Goal: Information Seeking & Learning: Learn about a topic

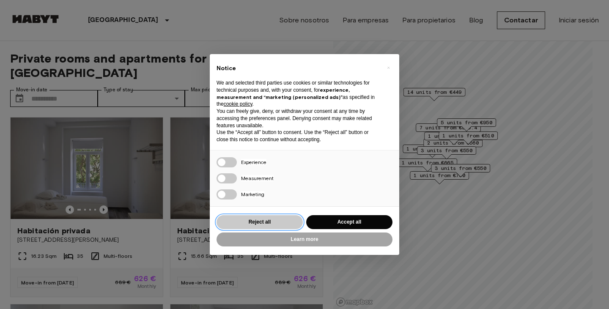
click at [263, 222] on button "Reject all" at bounding box center [260, 222] width 86 height 14
